Goal: Task Accomplishment & Management: Use online tool/utility

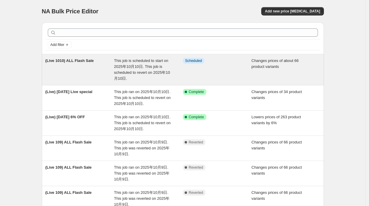
click at [97, 60] on div "(Live 1010) ALL Flash Sale" at bounding box center [79, 70] width 69 height 24
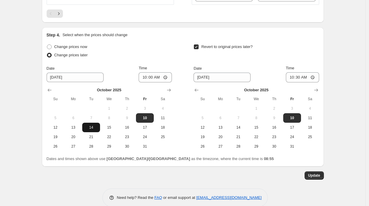
scroll to position [1201, 0]
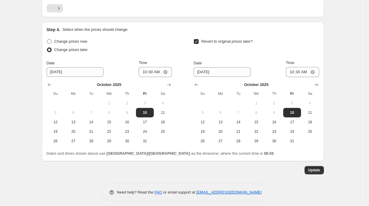
click at [66, 39] on span "Change prices now" at bounding box center [70, 41] width 33 height 4
click at [47, 39] on input "Change prices now" at bounding box center [47, 39] width 0 height 0
radio input "true"
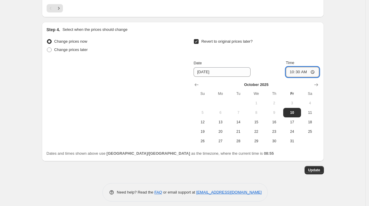
click at [301, 70] on input "10:30" at bounding box center [302, 72] width 33 height 10
type input "09:30"
click at [311, 168] on span "Update" at bounding box center [314, 170] width 12 height 5
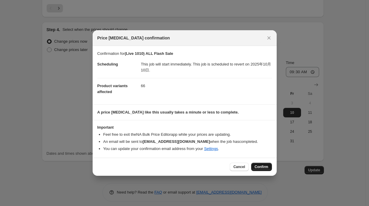
click at [264, 167] on span "Confirm" at bounding box center [262, 167] width 14 height 5
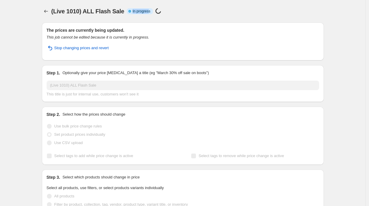
drag, startPoint x: 130, startPoint y: 8, endPoint x: 147, endPoint y: 9, distance: 17.0
click at [147, 9] on span "Info Partially complete In progress" at bounding box center [140, 11] width 26 height 6
click at [181, 6] on div "(Live 1010) ALL Flash Sale. This page is ready (Live 1010) ALL Flash Sale Info …" at bounding box center [183, 11] width 282 height 23
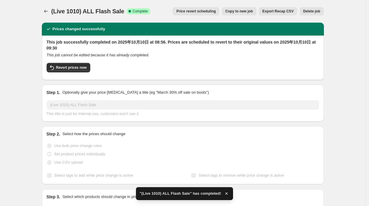
click at [225, 194] on icon "button" at bounding box center [226, 194] width 2 height 2
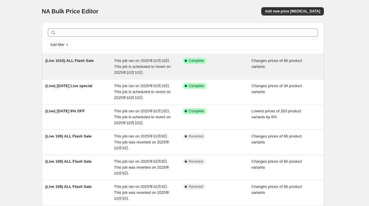
click at [116, 59] on span "This job ran on 2025年10月10日. This job is scheduled to revert on 2025年10月10日." at bounding box center [142, 66] width 57 height 16
click at [100, 59] on div "(Live 1010) ALL Flash Sale" at bounding box center [79, 67] width 69 height 18
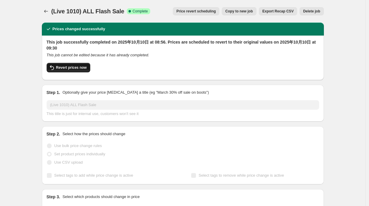
click at [69, 65] on button "Revert prices now" at bounding box center [69, 68] width 44 height 10
checkbox input "false"
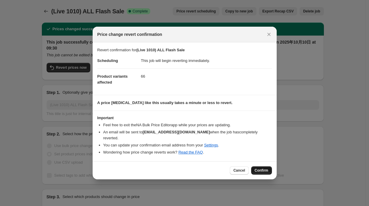
click at [267, 168] on span "Confirm" at bounding box center [262, 170] width 14 height 5
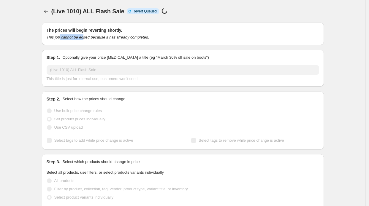
drag, startPoint x: 68, startPoint y: 44, endPoint x: 83, endPoint y: 45, distance: 14.9
click at [83, 45] on div "The prices will begin reverting shortly. This job cannot be edited because it h…" at bounding box center [183, 34] width 282 height 23
click at [138, 19] on div "(Live 1010) ALL Flash Sale. This page is ready (Live 1010) ALL Flash Sale Info …" at bounding box center [183, 11] width 282 height 23
drag, startPoint x: 137, startPoint y: 10, endPoint x: 141, endPoint y: 10, distance: 3.9
click at [141, 10] on span "Info Incomplete Revert Queued" at bounding box center [143, 11] width 32 height 6
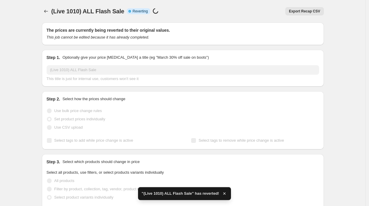
checkbox input "true"
